Goal: Task Accomplishment & Management: Manage account settings

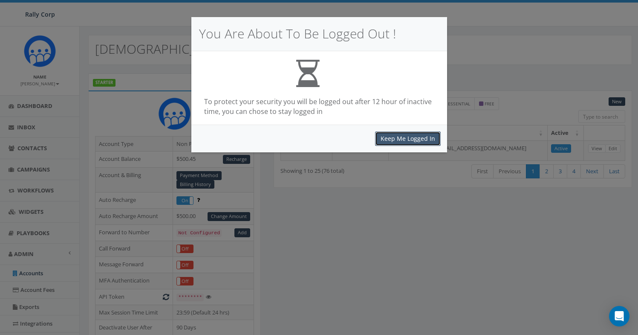
drag, startPoint x: 0, startPoint y: 0, endPoint x: 384, endPoint y: 138, distance: 407.7
click at [384, 138] on button "Keep Me Logged In" at bounding box center [408, 138] width 66 height 14
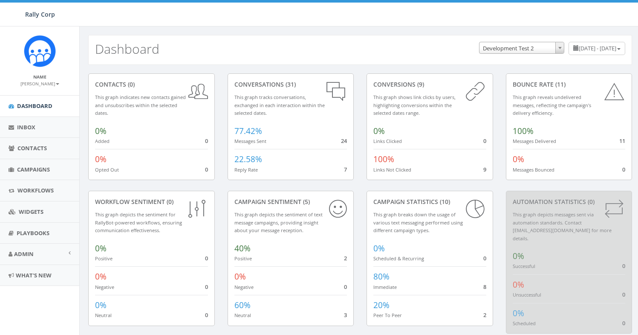
select select "395"
click at [33, 249] on link "Admin" at bounding box center [39, 253] width 79 height 21
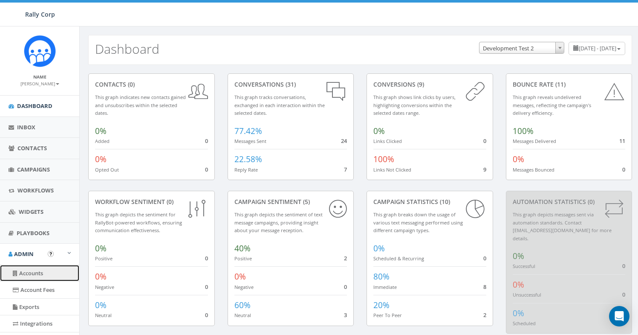
click at [39, 274] on link "Accounts" at bounding box center [39, 273] width 79 height 17
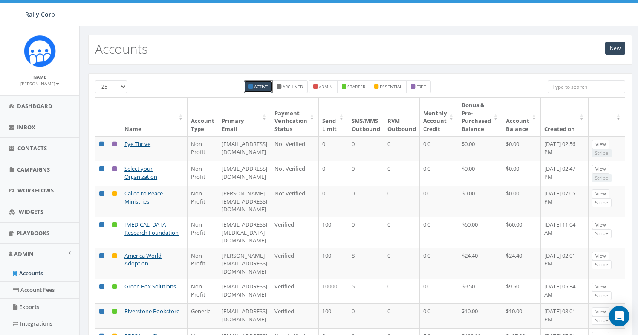
click at [572, 87] on input "search" at bounding box center [587, 86] width 78 height 13
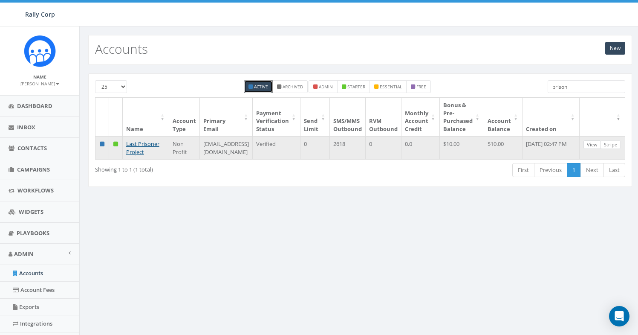
type input "prison"
click at [601, 144] on link "View" at bounding box center [591, 144] width 17 height 9
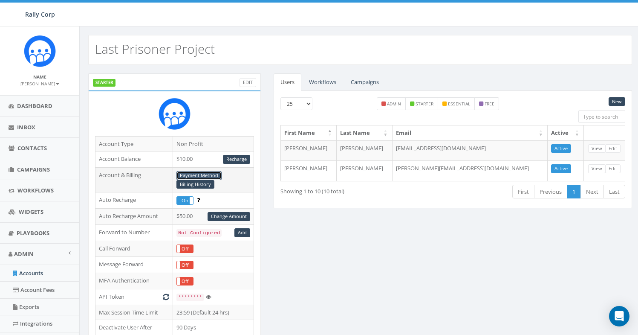
click at [218, 174] on link "Payment Method" at bounding box center [198, 175] width 45 height 9
